Goal: Task Accomplishment & Management: Complete application form

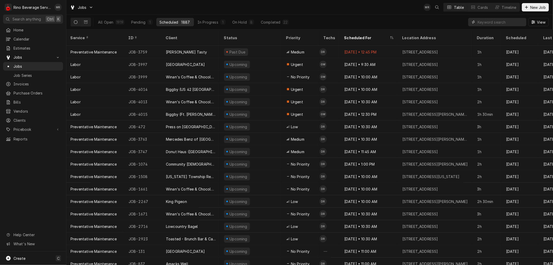
click at [494, 22] on input "Dynamic Content Wrapper" at bounding box center [500, 22] width 46 height 8
click at [530, 9] on span "New Job" at bounding box center [538, 7] width 18 height 5
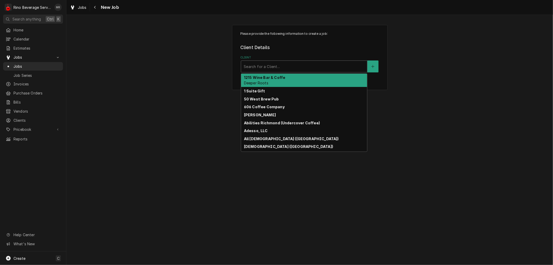
click at [307, 67] on div "Client" at bounding box center [304, 66] width 121 height 9
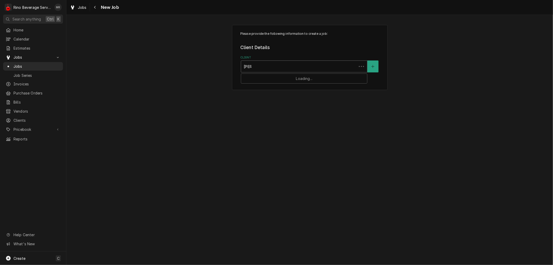
type input "kerry"
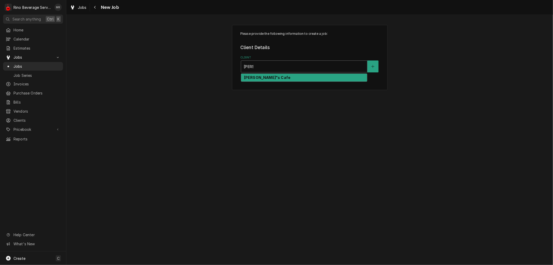
click at [286, 77] on div "[PERSON_NAME]"s Cafe" at bounding box center [304, 78] width 126 height 8
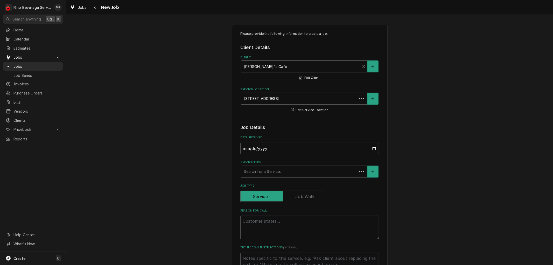
type textarea "x"
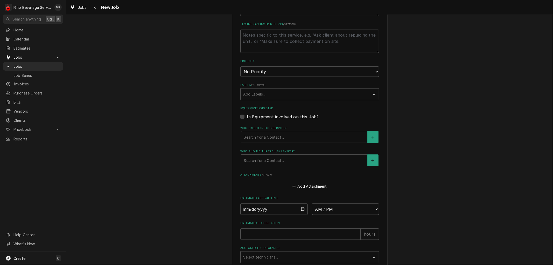
scroll to position [259, 0]
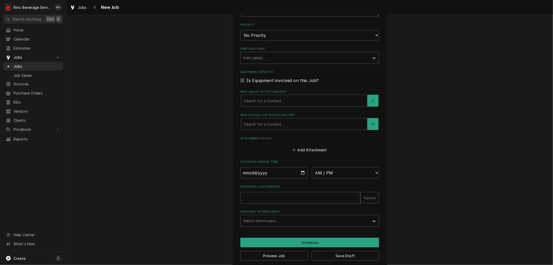
click at [246, 80] on label "Is Equipment involved on this Job?" at bounding box center [282, 80] width 72 height 6
click at [246, 80] on input "Equipment Expected" at bounding box center [315, 82] width 139 height 11
checkbox input "true"
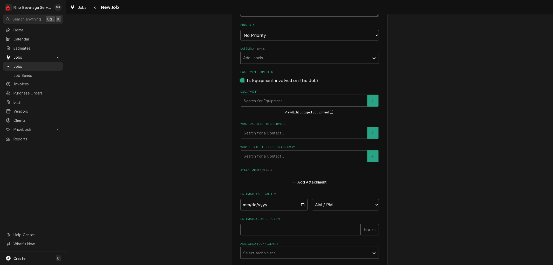
type textarea "x"
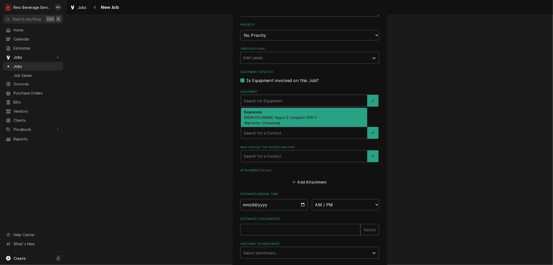
click at [251, 100] on div "Equipment" at bounding box center [304, 100] width 121 height 9
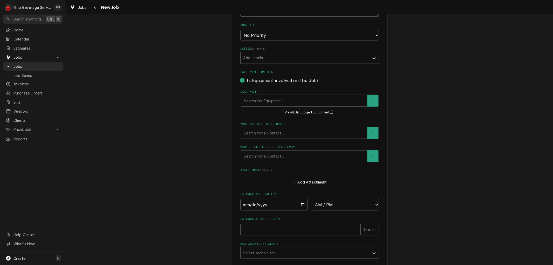
click at [246, 80] on label "Is Equipment involved on this Job?" at bounding box center [282, 80] width 72 height 6
click at [246, 80] on input "Equipment Expected" at bounding box center [315, 82] width 139 height 11
checkbox input "false"
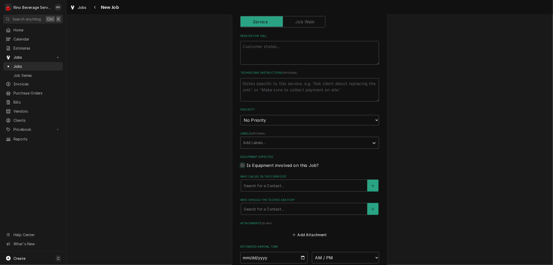
scroll to position [0, 0]
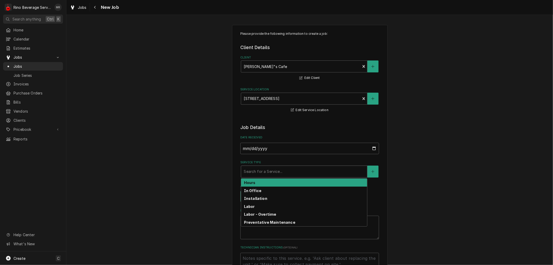
click at [265, 174] on div "Service Type" at bounding box center [304, 171] width 121 height 9
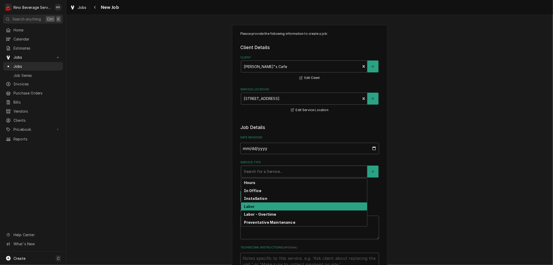
click at [260, 206] on div "Labor" at bounding box center [304, 206] width 126 height 8
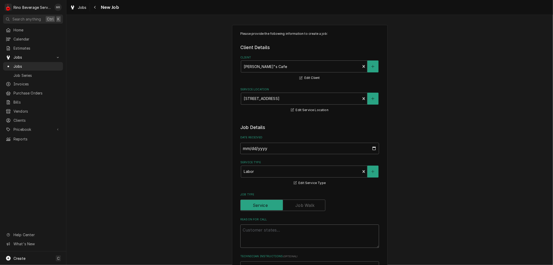
click at [256, 230] on textarea "Reason For Call" at bounding box center [309, 235] width 139 height 23
type textarea "x"
type textarea "B"
type textarea "x"
type textarea "Bu"
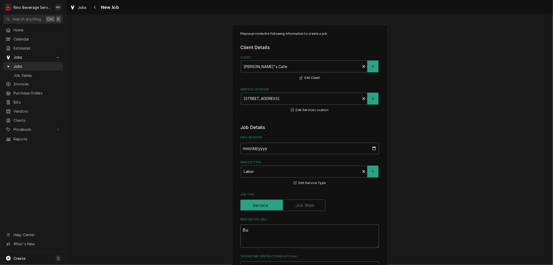
type textarea "x"
type textarea "Bun"
type textarea "x"
type textarea "[PERSON_NAME]"
type textarea "x"
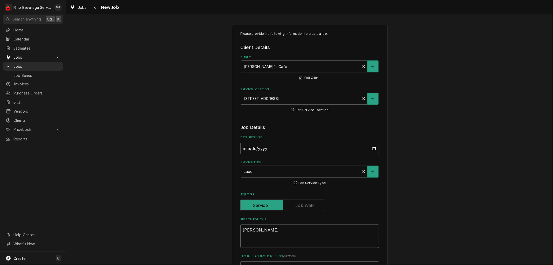
type textarea "[PERSON_NAME]"
type textarea "x"
type textarea "Bunn b"
type textarea "x"
type textarea "Bunn br"
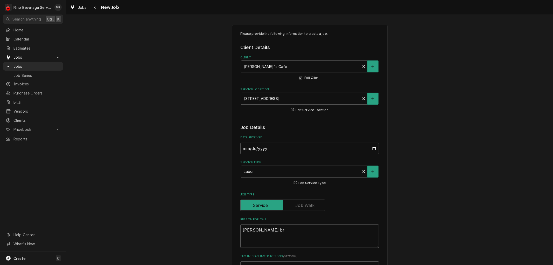
type textarea "x"
type textarea "Bunn bre"
type textarea "x"
type textarea "Bunn brew"
type textarea "x"
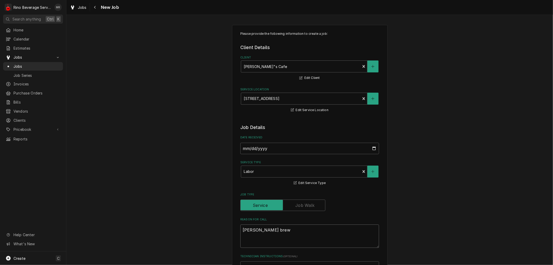
type textarea "Bunn brewe"
type textarea "x"
type textarea "Bunn brewer"
type textarea "x"
type textarea "Bunn brewer"
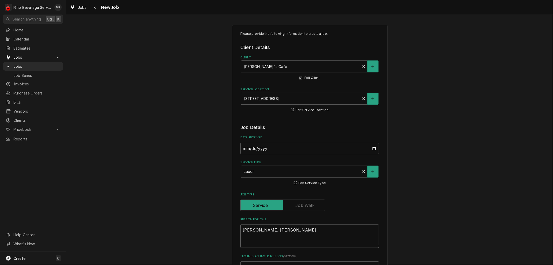
type textarea "x"
type textarea "Bunn brewer s"
type textarea "x"
type textarea "Bunn brewer sh"
type textarea "x"
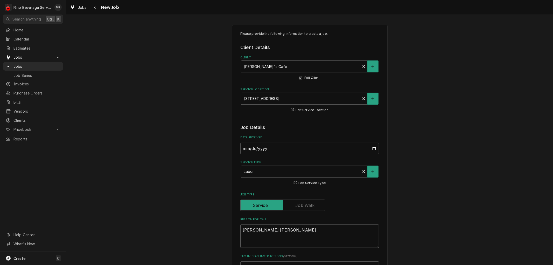
type textarea "Bunn brewer sho"
type textarea "x"
type textarea "Bunn brewer shor"
type textarea "x"
type textarea "Bunn brewer short"
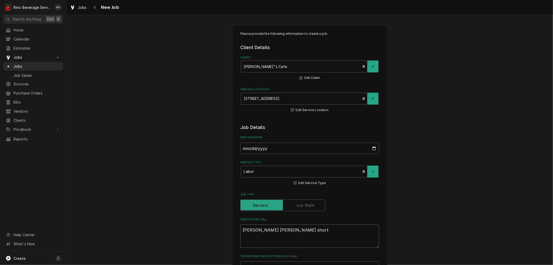
type textarea "x"
type textarea "Bunn brewer shortp"
type textarea "x"
type textarea "Bunn brewer shortpo"
type textarea "x"
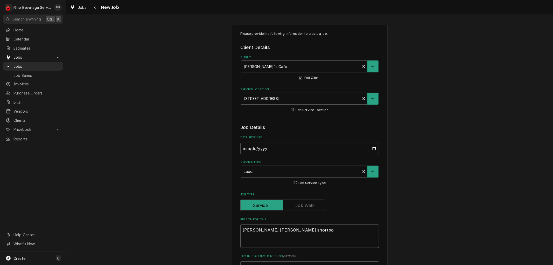
type textarea "Bunn brewer shortpot"
type textarea "x"
type textarea "Bunn brewer shortpott"
type textarea "x"
type textarea "Bunn brewer shortpotti"
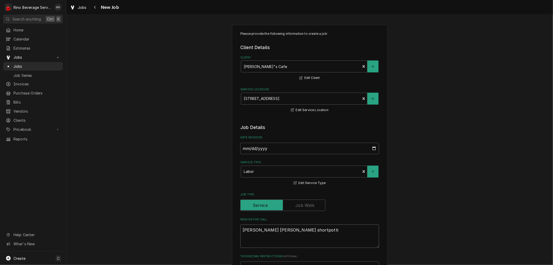
type textarea "x"
type textarea "Bunn brewer shortpottin"
type textarea "x"
type textarea "Bunn brewer shortpotting"
type textarea "x"
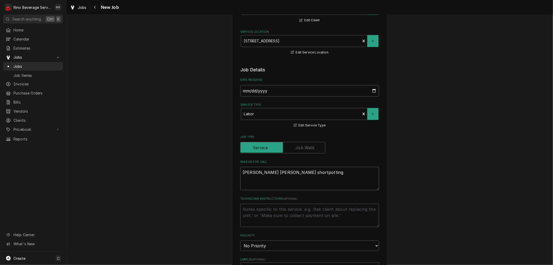
scroll to position [86, 0]
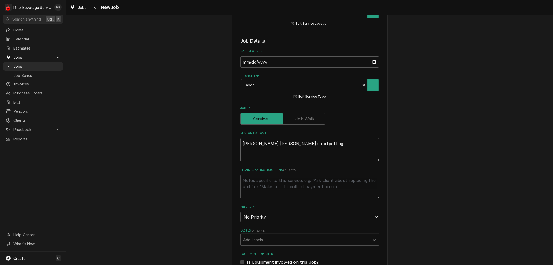
type textarea "Bunn brewer shortpotting"
click at [272, 217] on select "No Priority Urgent High Medium Low" at bounding box center [309, 216] width 139 height 10
select select "2"
click at [240, 211] on select "No Priority Urgent High Medium Low" at bounding box center [309, 216] width 139 height 10
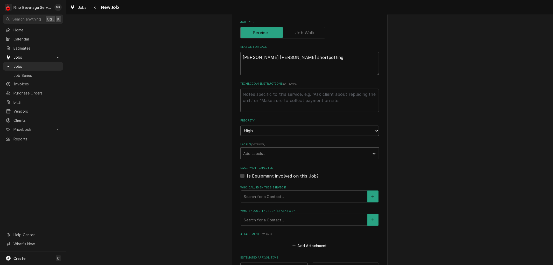
scroll to position [173, 0]
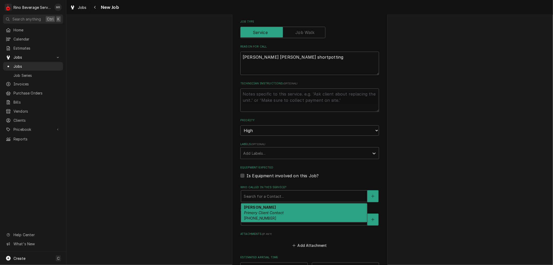
click at [280, 195] on div "Who called in this service?" at bounding box center [304, 195] width 121 height 9
click at [276, 208] on div "Kerry Primary Client Contact (937) 405-8136" at bounding box center [304, 212] width 126 height 19
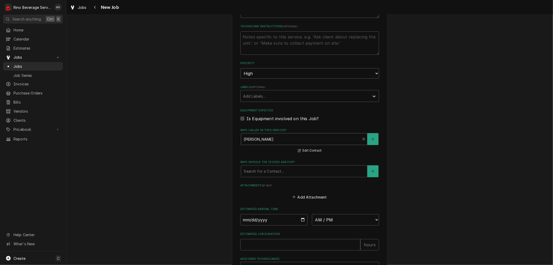
scroll to position [230, 0]
click at [300, 219] on input "Date" at bounding box center [273, 218] width 67 height 11
type textarea "x"
type input "2025-08-25"
type textarea "x"
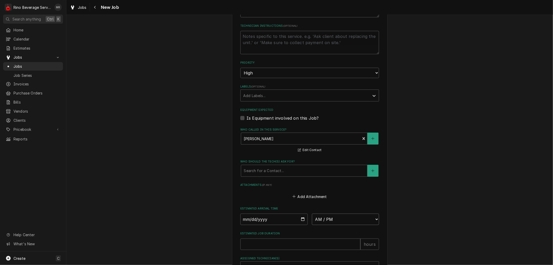
click at [371, 218] on select "AM / PM 6:00 AM 6:15 AM 6:30 AM 6:45 AM 7:00 AM 7:15 AM 7:30 AM 7:45 AM 8:00 AM…" at bounding box center [345, 218] width 67 height 11
select select "12:00:00"
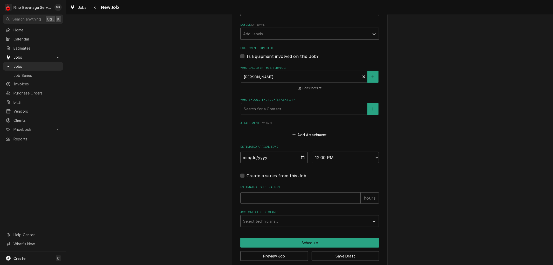
scroll to position [298, 0]
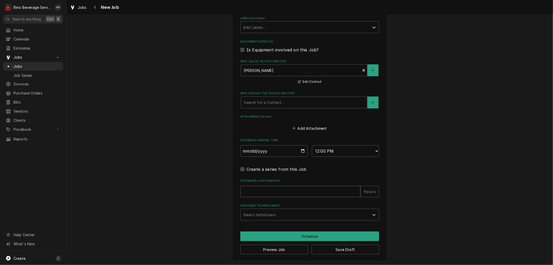
click at [339, 191] on input "Estimated Job Duration" at bounding box center [300, 191] width 120 height 11
type textarea "x"
type input "1"
click at [354, 189] on input "1" at bounding box center [300, 191] width 120 height 11
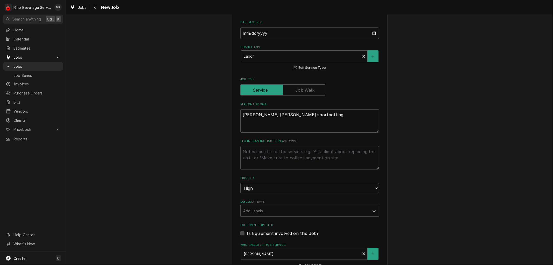
scroll to position [86, 0]
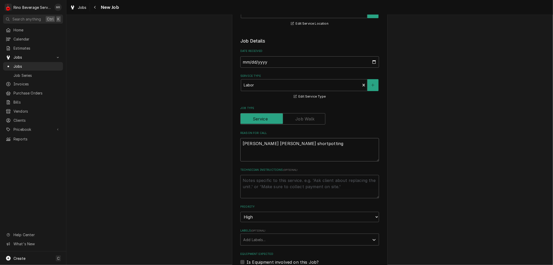
click at [299, 144] on textarea "Bunn brewer shortpotting" at bounding box center [309, 149] width 139 height 23
type textarea "x"
type textarea "Bunn brewer shortpotting"
type textarea "x"
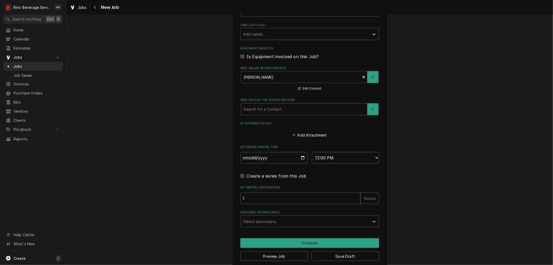
scroll to position [298, 0]
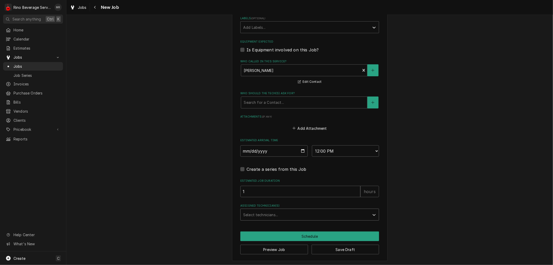
type textarea "Bunn brewer shortpotting"
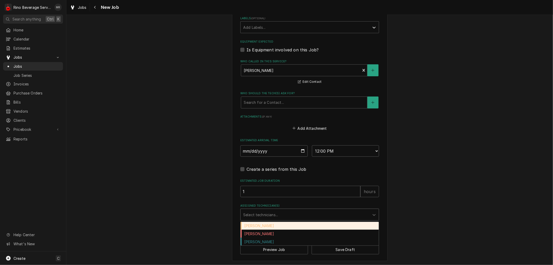
click at [341, 213] on div "Assigned Technician(s)" at bounding box center [305, 214] width 124 height 9
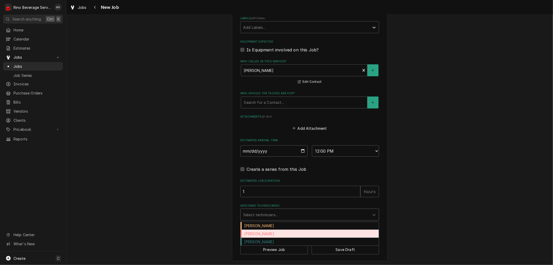
click at [328, 232] on div "[PERSON_NAME]" at bounding box center [310, 233] width 138 height 8
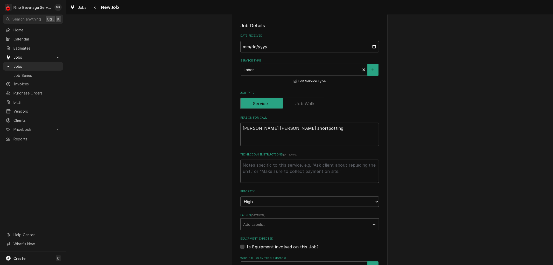
scroll to position [97, 0]
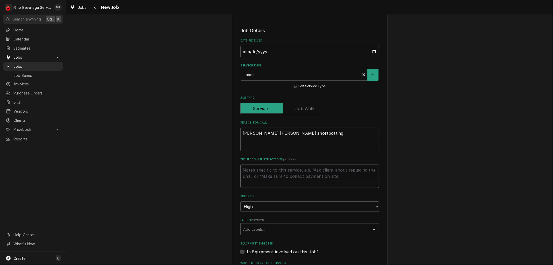
click at [249, 175] on textarea "Technician Instructions ( optional )" at bounding box center [309, 175] width 139 height 23
type textarea "x"
type textarea "m"
type textarea "x"
type textarea "ma"
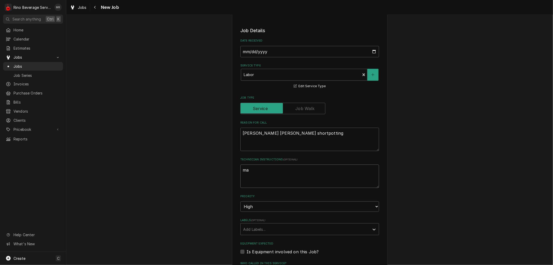
type textarea "x"
type textarea "may"
type textarea "x"
type textarea "may"
type textarea "x"
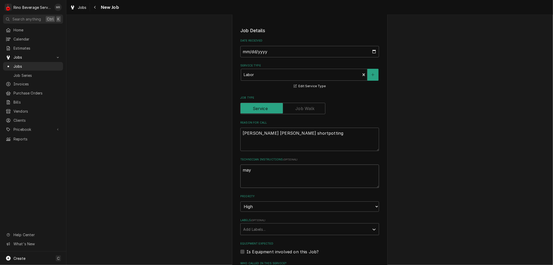
type textarea "may a"
type textarea "x"
type textarea "may as"
type textarea "x"
type textarea "may ask"
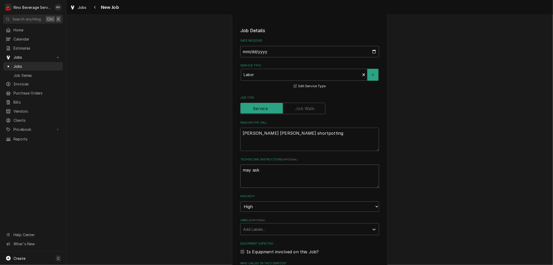
type textarea "x"
type textarea "may ask"
type textarea "x"
type textarea "may ask y"
type textarea "x"
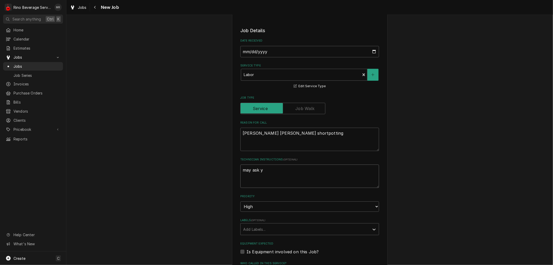
type textarea "may ask yo"
type textarea "x"
type textarea "may ask you"
type textarea "x"
type textarea "may ask you"
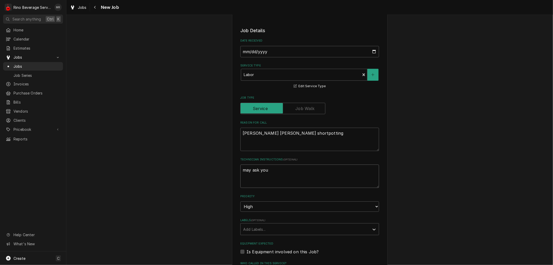
type textarea "x"
type textarea "may ask you t"
type textarea "x"
type textarea "may ask you to"
type textarea "x"
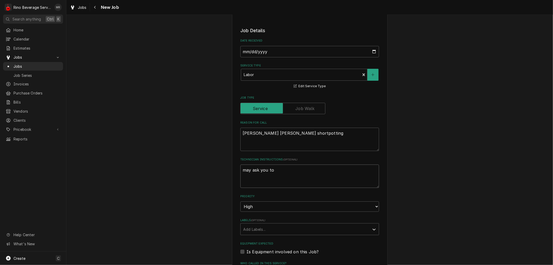
type textarea "may ask you to"
type textarea "x"
type textarea "may ask you to l"
type textarea "x"
type textarea "may ask you to lo"
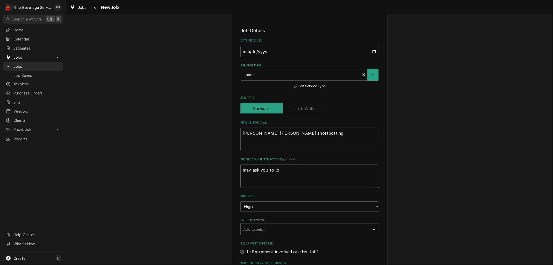
type textarea "x"
type textarea "may ask you to loo"
type textarea "x"
type textarea "may ask you to look"
type textarea "x"
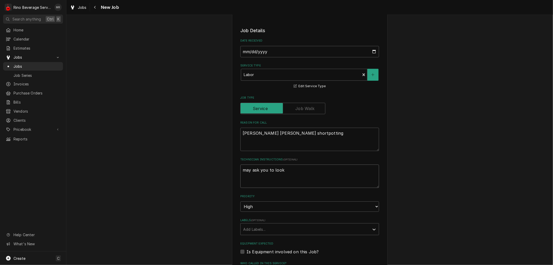
type textarea "may ask you to look"
type textarea "x"
type textarea "may ask you to look a"
type textarea "x"
type textarea "may ask you to look at"
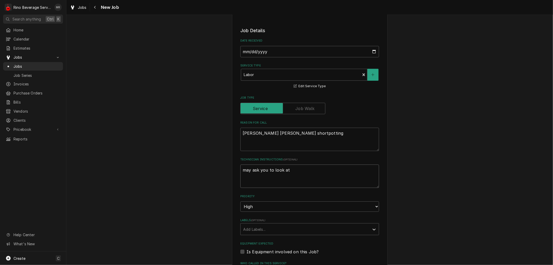
type textarea "x"
type textarea "may ask you to look at"
type textarea "x"
type textarea "may ask you to look at B"
type textarea "x"
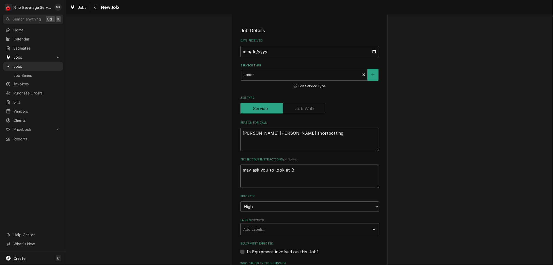
type textarea "may ask you to look at Bo"
type textarea "x"
type textarea "may ask you to look at Boo"
type textarea "x"
type textarea "may ask you to look at Boob"
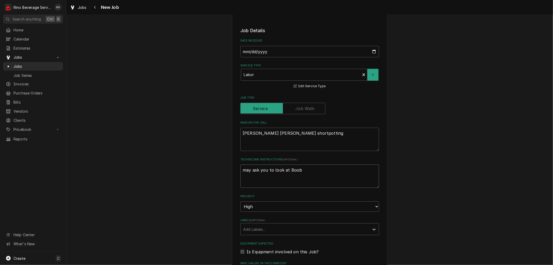
type textarea "x"
type textarea "may ask you to look at Booba"
type textarea "x"
type textarea "may ask you to look at Booba\"
type textarea "x"
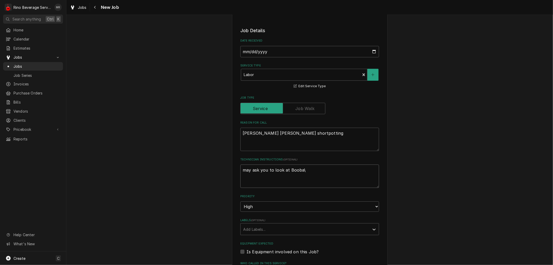
type textarea "may ask you to look at Booba"
type textarea "x"
type textarea "may ask you to look at Boob"
type textarea "x"
type textarea "may ask you to look at Boo"
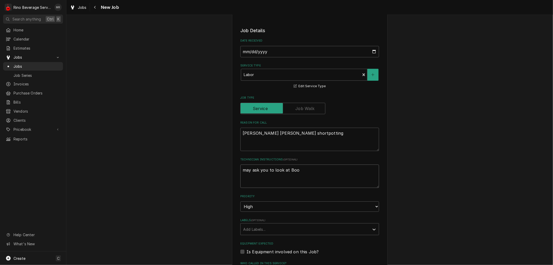
type textarea "x"
type textarea "may ask you to look at Bo"
type textarea "x"
type textarea "may ask you to look at Bob"
type textarea "x"
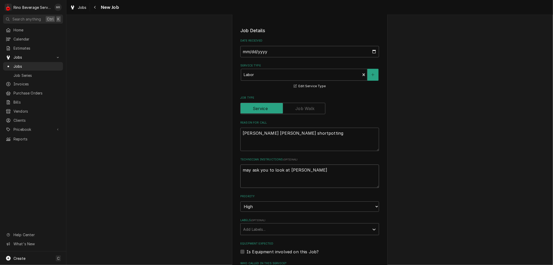
type textarea "may ask you to look at Bobb"
type textarea "x"
type textarea "may ask you to look at Bobba"
type textarea "x"
type textarea "may ask you to look at Bobba"
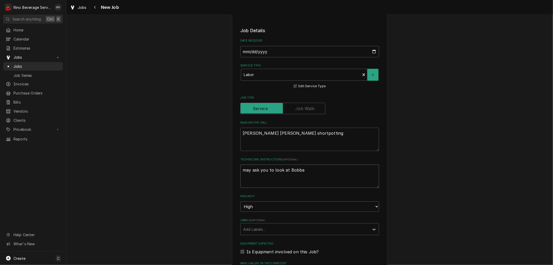
type textarea "x"
type textarea "may ask you to look at Bobba m"
type textarea "x"
type textarea "may ask you to look at Bobba ma"
type textarea "x"
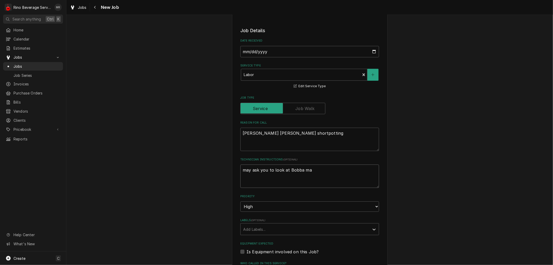
type textarea "may ask you to look at Bobba mac"
type textarea "x"
type textarea "may ask you to look at Bobba mach"
type textarea "x"
type textarea "may ask you to look at Bobba machi"
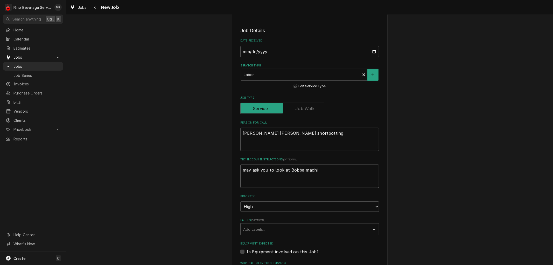
type textarea "x"
type textarea "may ask you to look at Bobba machin"
type textarea "x"
type textarea "may ask you to look at Bobba machine"
type textarea "x"
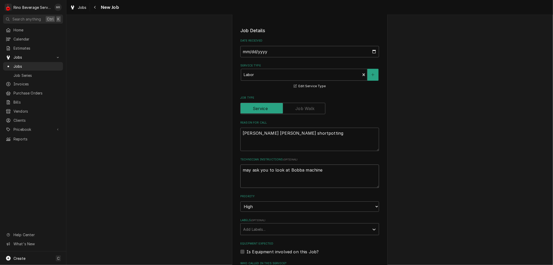
type textarea "may ask you to look at Bobba machine"
type textarea "x"
type textarea "may ask you to look at Bobba machine a"
type textarea "x"
type textarea "may ask you to look at Bobba machine an"
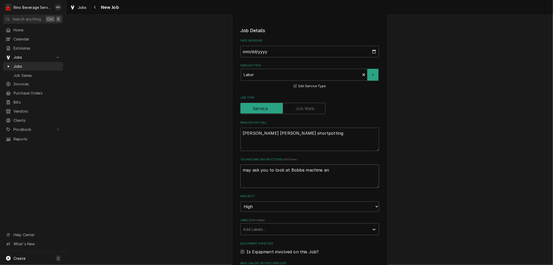
type textarea "x"
type textarea "may ask you to look at Bobba machine and"
type textarea "x"
type textarea "may ask you to look at Bobba machine and"
type textarea "x"
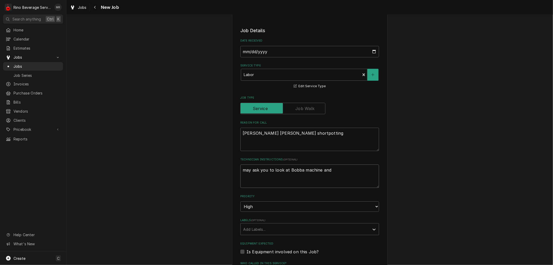
type textarea "may ask you to look at Bobba machine and s"
type textarea "x"
type textarea "may ask you to look at Bobba machine and st"
type textarea "x"
type textarea "may ask you to look at Bobba machine and ste"
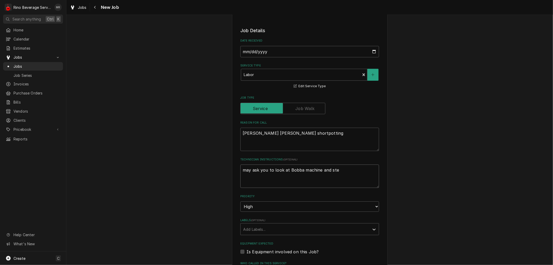
type textarea "x"
type textarea "may ask you to look at Bobba machine and stea"
type textarea "x"
type textarea "may ask you to look at Bobba machine and steam"
type textarea "x"
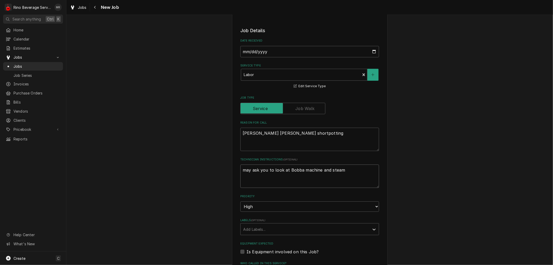
type textarea "may ask you to look at Bobba machine and steame"
type textarea "x"
type textarea "may ask you to look at Bobba machine and steamer"
type textarea "x"
type textarea "may ask you to look at Bobba machine and steamer"
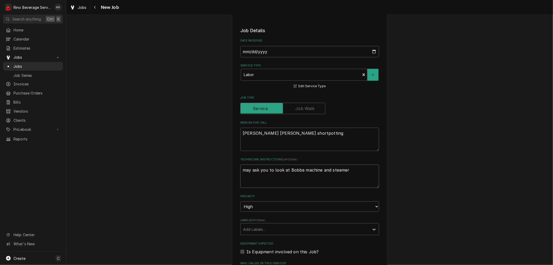
type textarea "x"
type textarea "may ask you to look at Bobba machine and steamer a"
type textarea "x"
type textarea "may ask you to look at Bobba machine and steamer al"
type textarea "x"
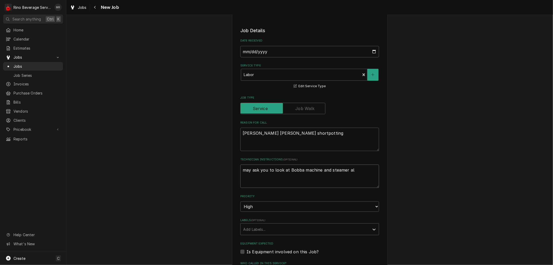
type textarea "may ask you to look at Bobba machine and steamer als"
type textarea "x"
type textarea "may ask you to look at Bobba machine and steamer also"
type textarea "x"
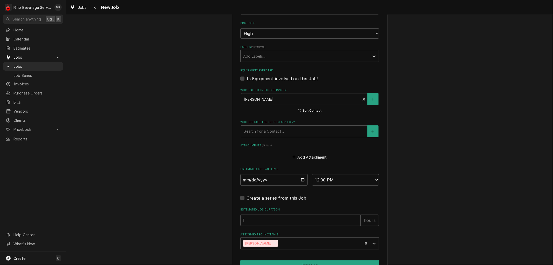
scroll to position [298, 0]
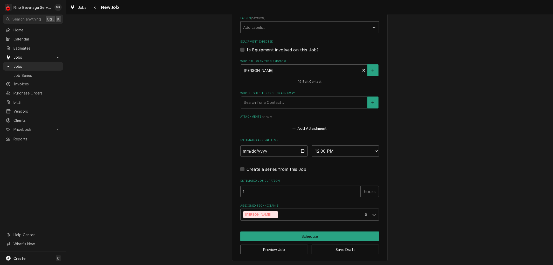
type textarea "may ask you to look at Bobba machine and steamer also"
click at [301, 192] on input "1" at bounding box center [300, 191] width 120 height 11
type textarea "x"
type input "1.5"
type textarea "x"
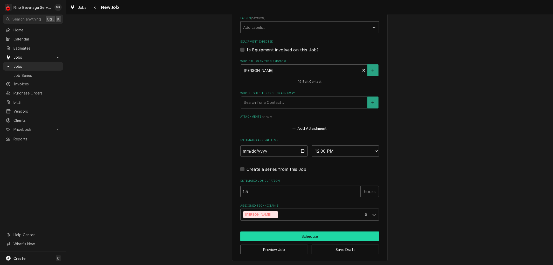
type input "1.5"
click at [306, 236] on button "Schedule" at bounding box center [309, 236] width 139 height 10
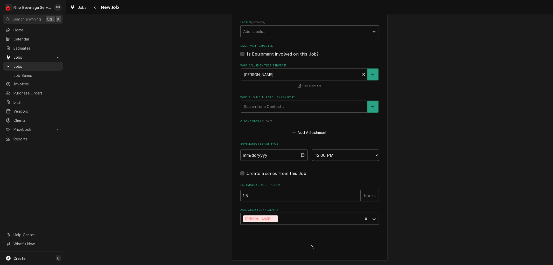
scroll to position [294, 0]
type textarea "x"
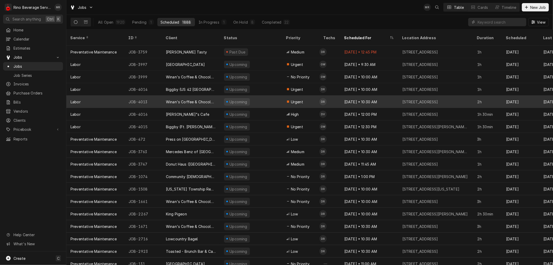
click at [218, 95] on div "Winan's Coffee & Chocolate ([STREET_ADDRESS])" at bounding box center [191, 101] width 58 height 12
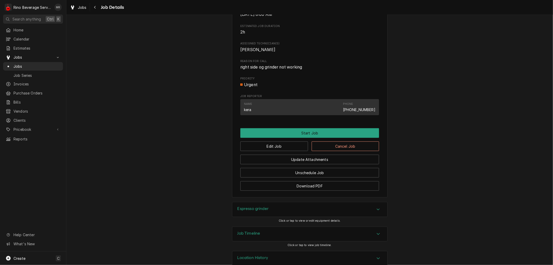
scroll to position [203, 0]
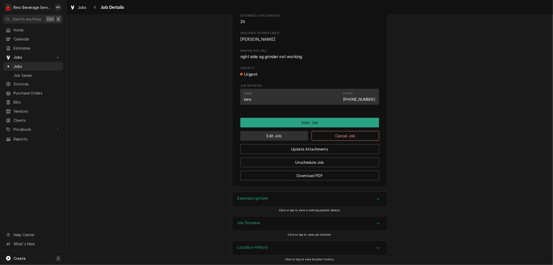
click at [263, 136] on button "Edit Job" at bounding box center [274, 136] width 68 height 10
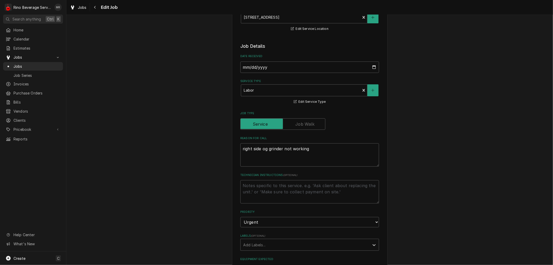
scroll to position [86, 0]
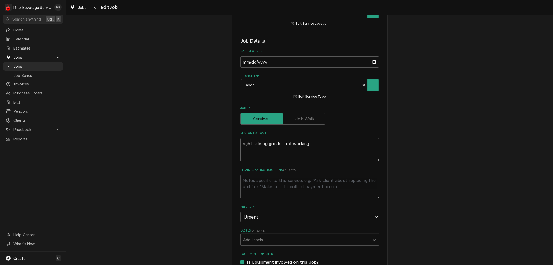
click at [265, 144] on textarea "right side og grinder not working" at bounding box center [309, 149] width 139 height 23
type textarea "x"
type textarea "right side o grinder not working"
type textarea "x"
type textarea "right side of grinder not working"
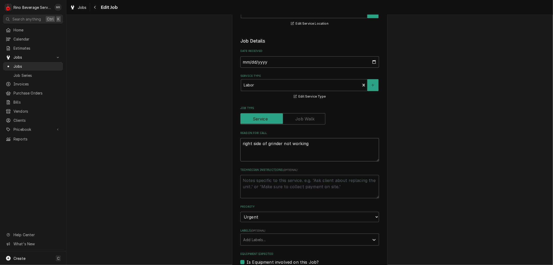
type textarea "x"
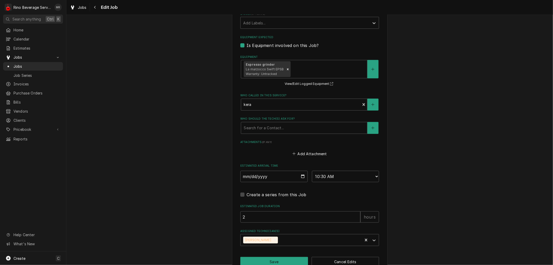
scroll to position [315, 0]
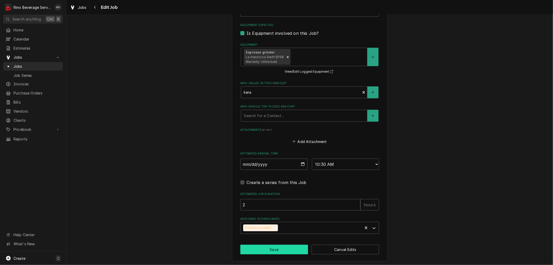
type textarea "right side of grinder not working"
click at [277, 248] on button "Save" at bounding box center [274, 249] width 68 height 10
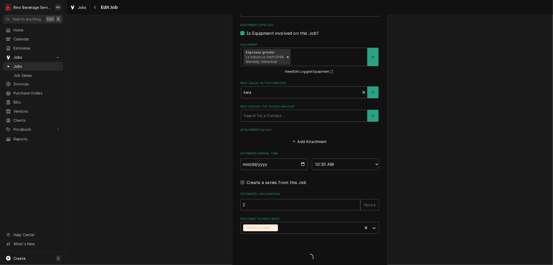
type textarea "x"
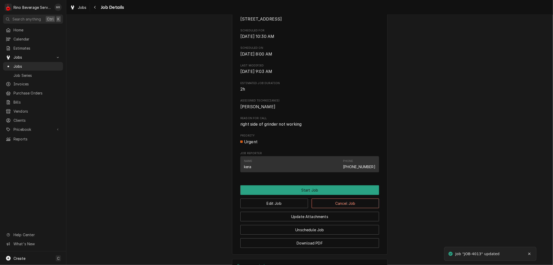
scroll to position [203, 0]
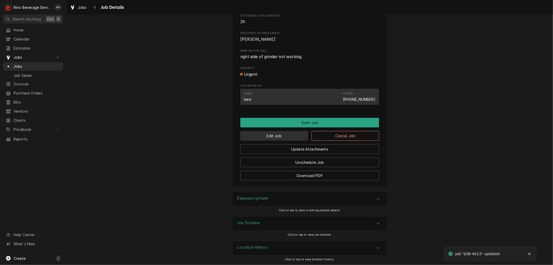
click at [262, 137] on button "Edit Job" at bounding box center [274, 136] width 68 height 10
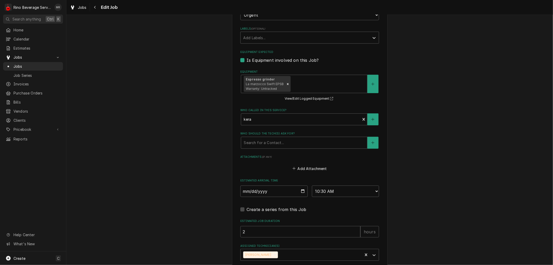
scroll to position [315, 0]
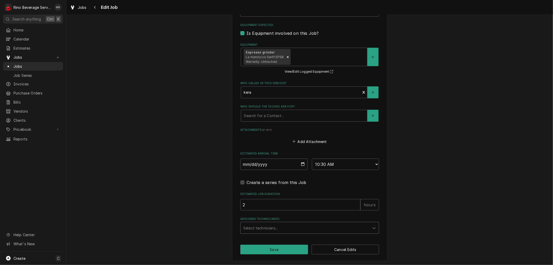
click at [327, 228] on div "Assigned Technician(s)" at bounding box center [305, 227] width 124 height 9
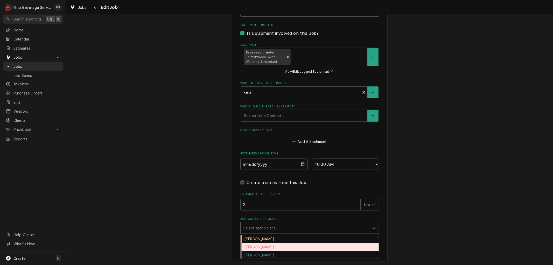
click at [306, 245] on div "[PERSON_NAME]" at bounding box center [310, 247] width 138 height 8
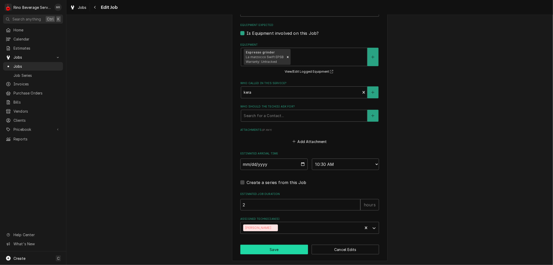
click at [280, 248] on button "Save" at bounding box center [274, 249] width 68 height 10
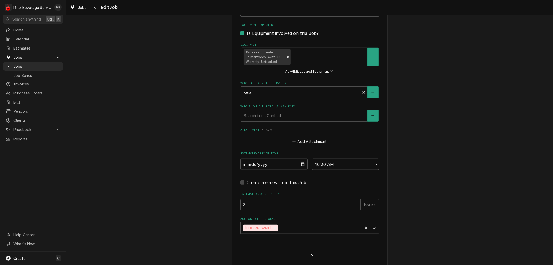
type textarea "x"
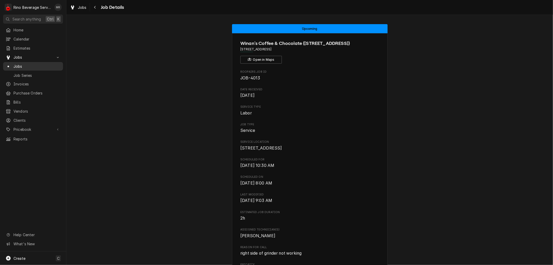
click at [34, 64] on span "Jobs" at bounding box center [36, 65] width 47 height 5
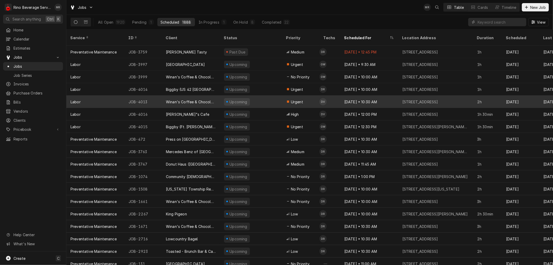
click at [266, 95] on div "Upcoming" at bounding box center [251, 101] width 62 height 12
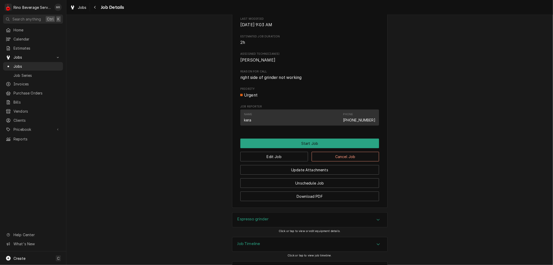
scroll to position [203, 0]
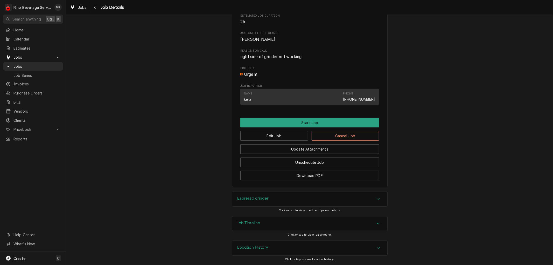
click at [308, 250] on div "Location History" at bounding box center [309, 248] width 155 height 15
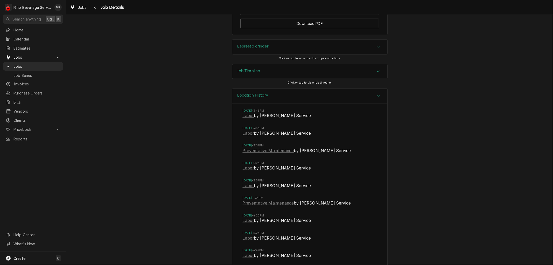
scroll to position [338, 0]
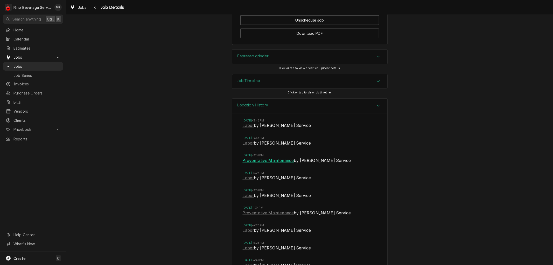
click at [250, 164] on link "Preventative Maintenance" at bounding box center [268, 160] width 51 height 6
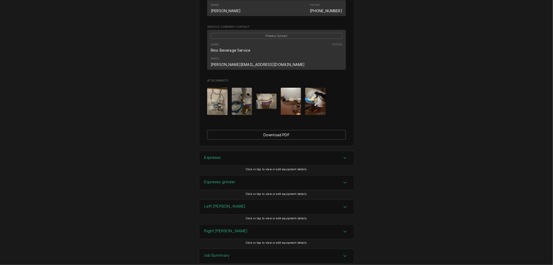
scroll to position [271, 0]
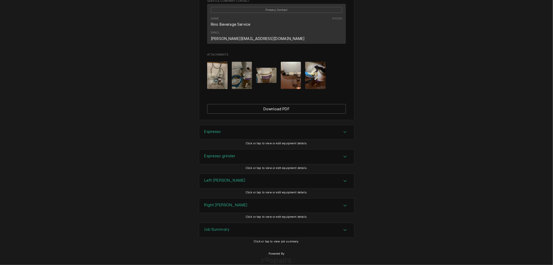
click at [236, 223] on div "Job Summary" at bounding box center [276, 230] width 155 height 15
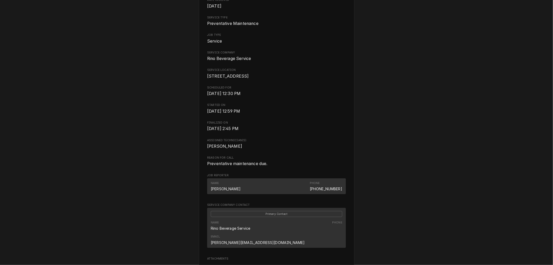
scroll to position [115, 0]
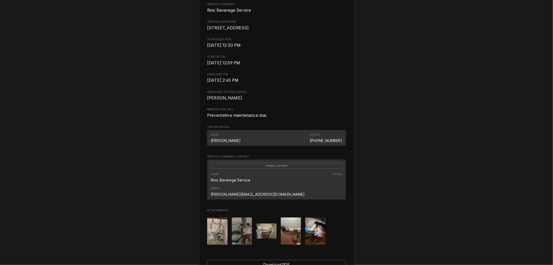
click at [263, 223] on img "Attachments" at bounding box center [266, 230] width 20 height 15
